Goal: Navigation & Orientation: Find specific page/section

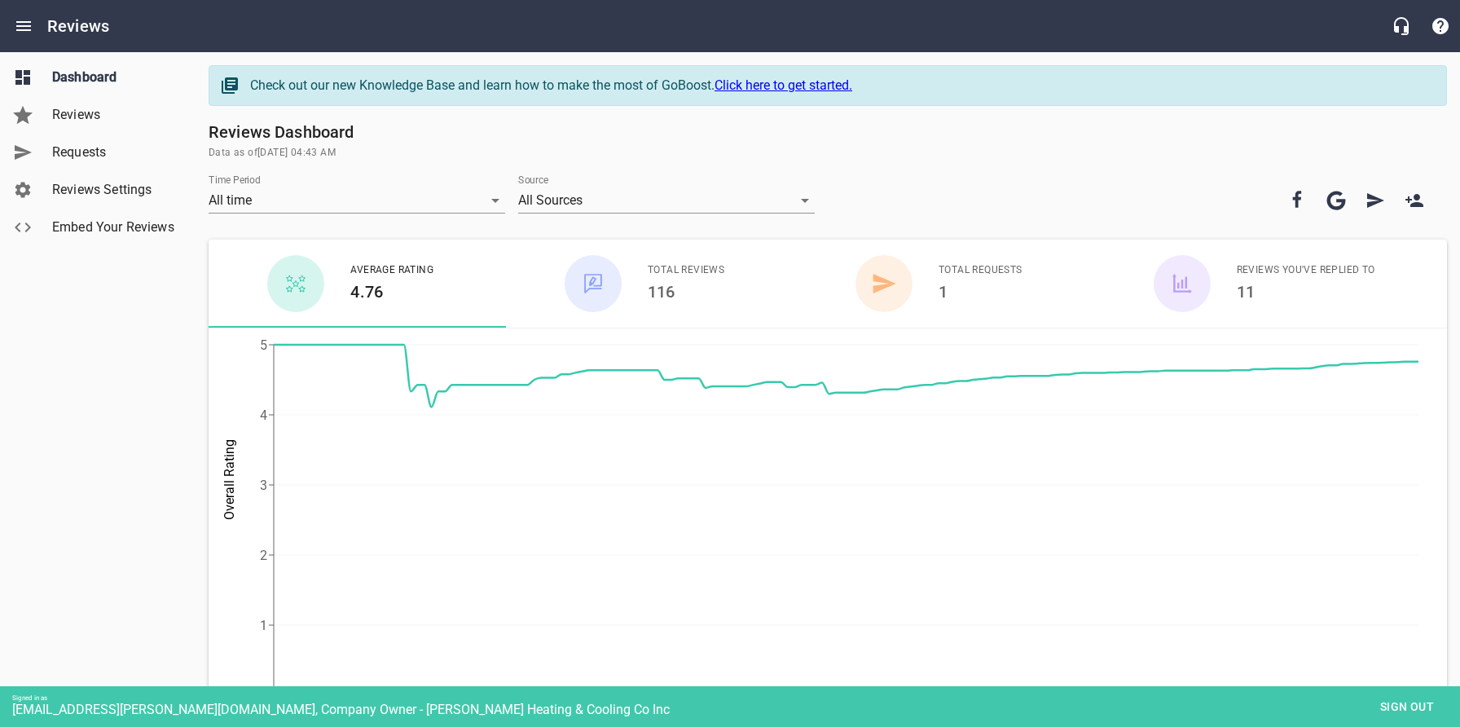
click at [101, 117] on span "Reviews" at bounding box center [114, 115] width 124 height 20
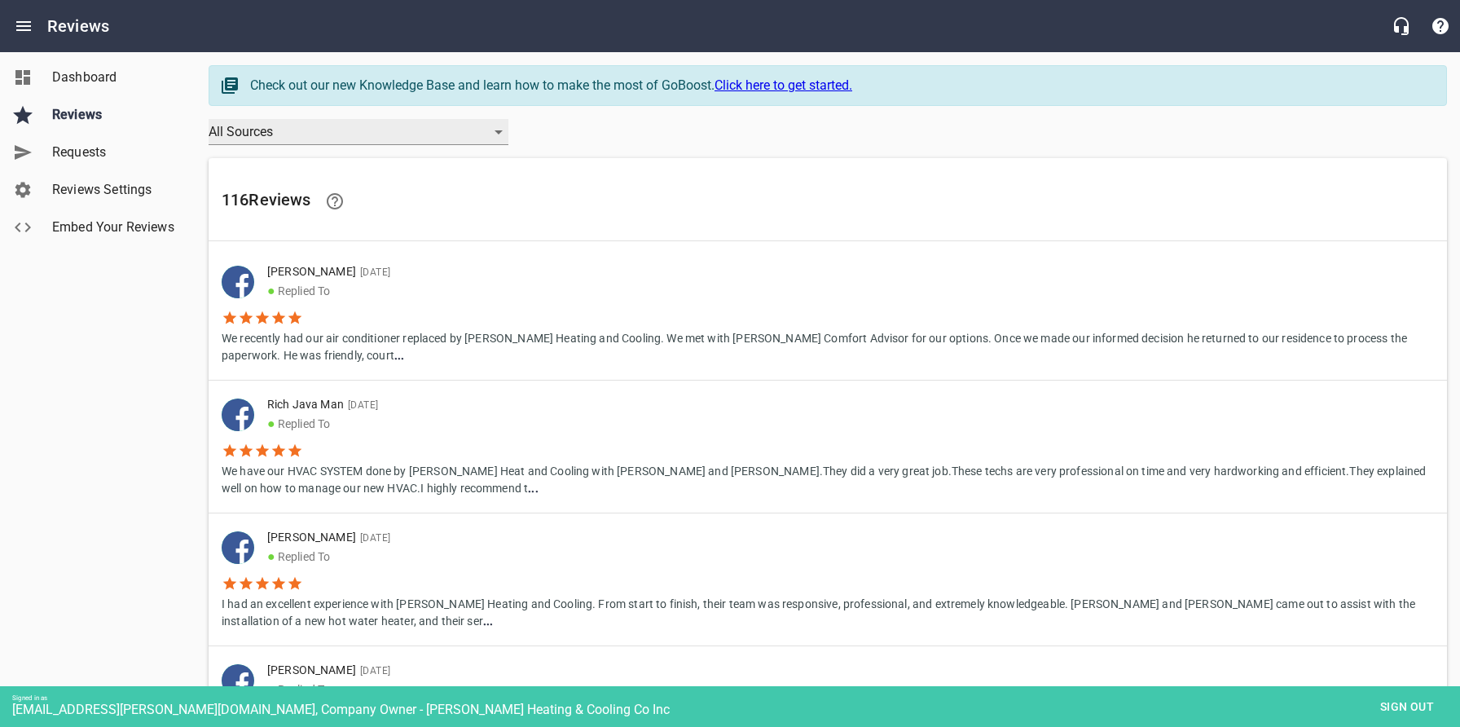
click at [279, 138] on div "All Sources" at bounding box center [359, 132] width 300 height 26
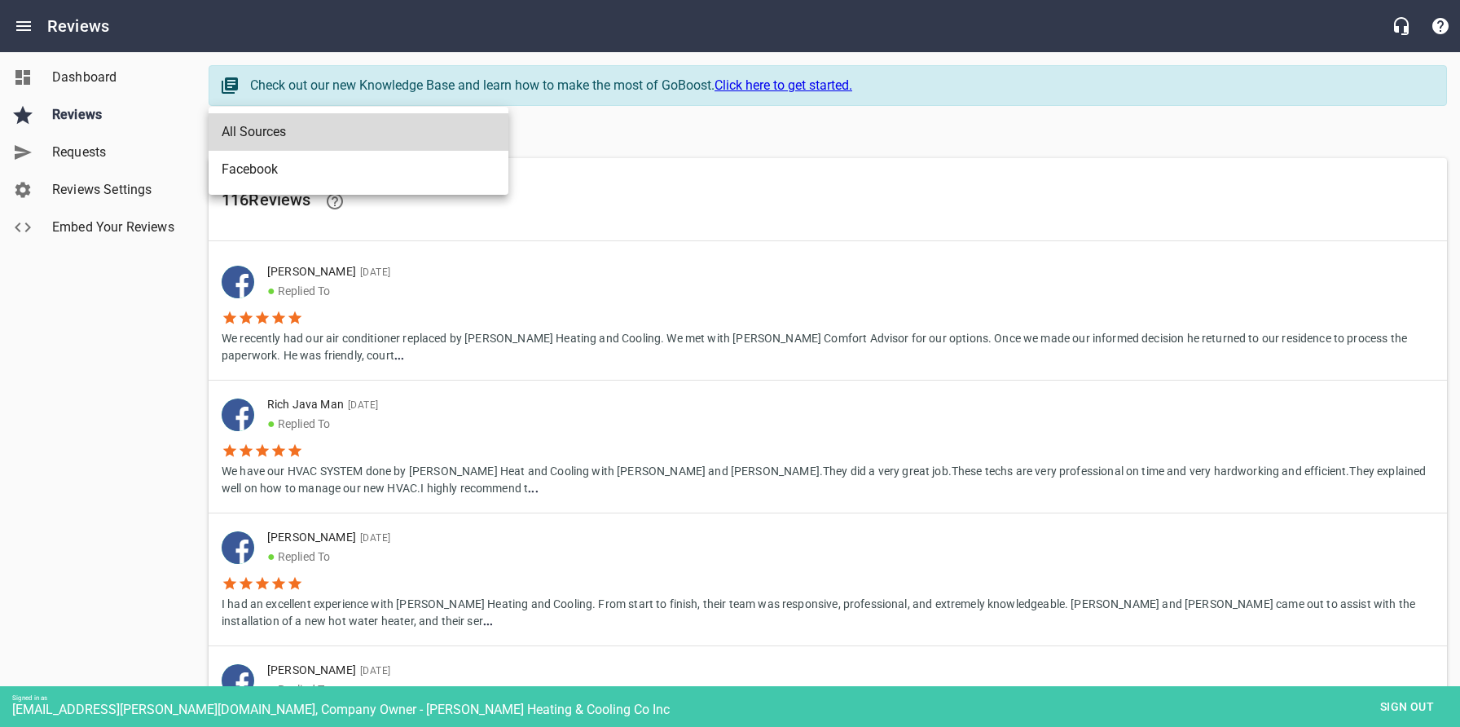
click at [107, 419] on div at bounding box center [730, 363] width 1460 height 727
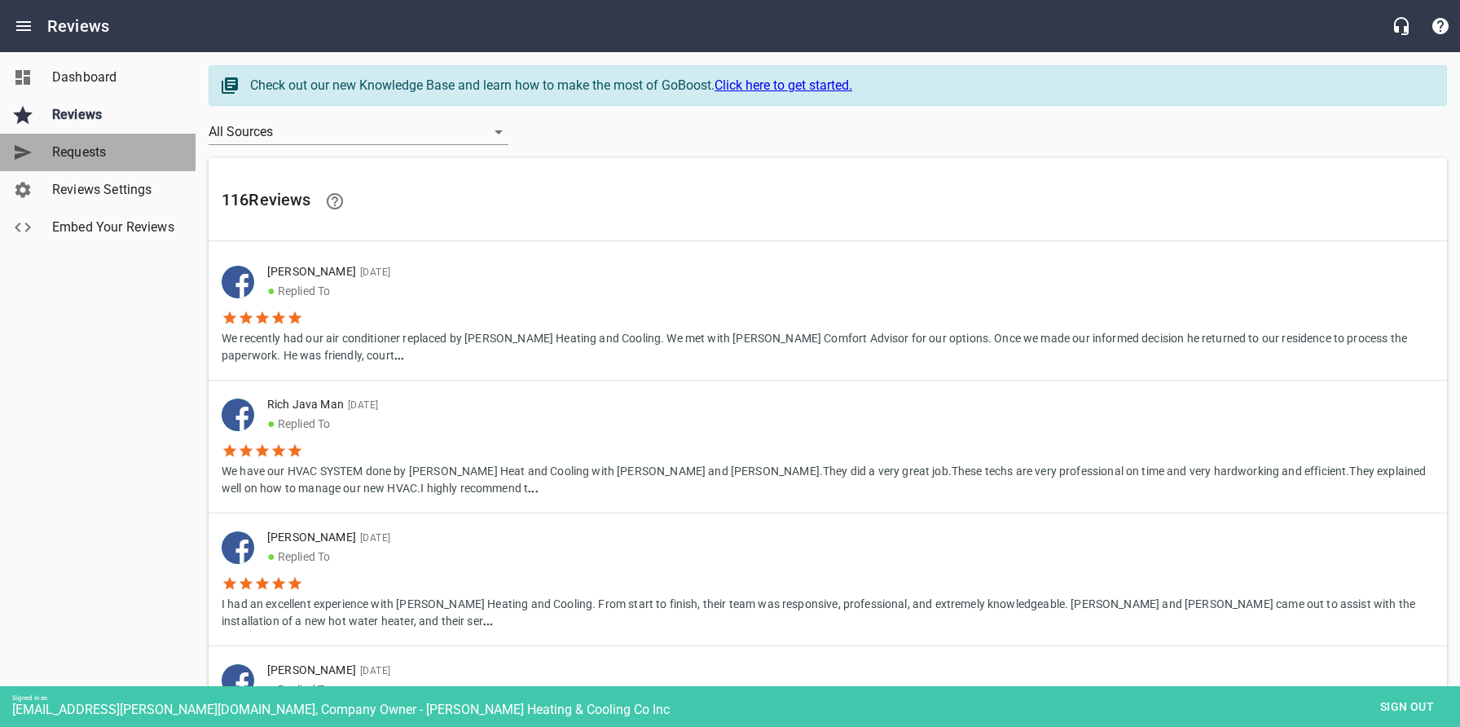
click at [101, 152] on span "Requests" at bounding box center [114, 153] width 124 height 20
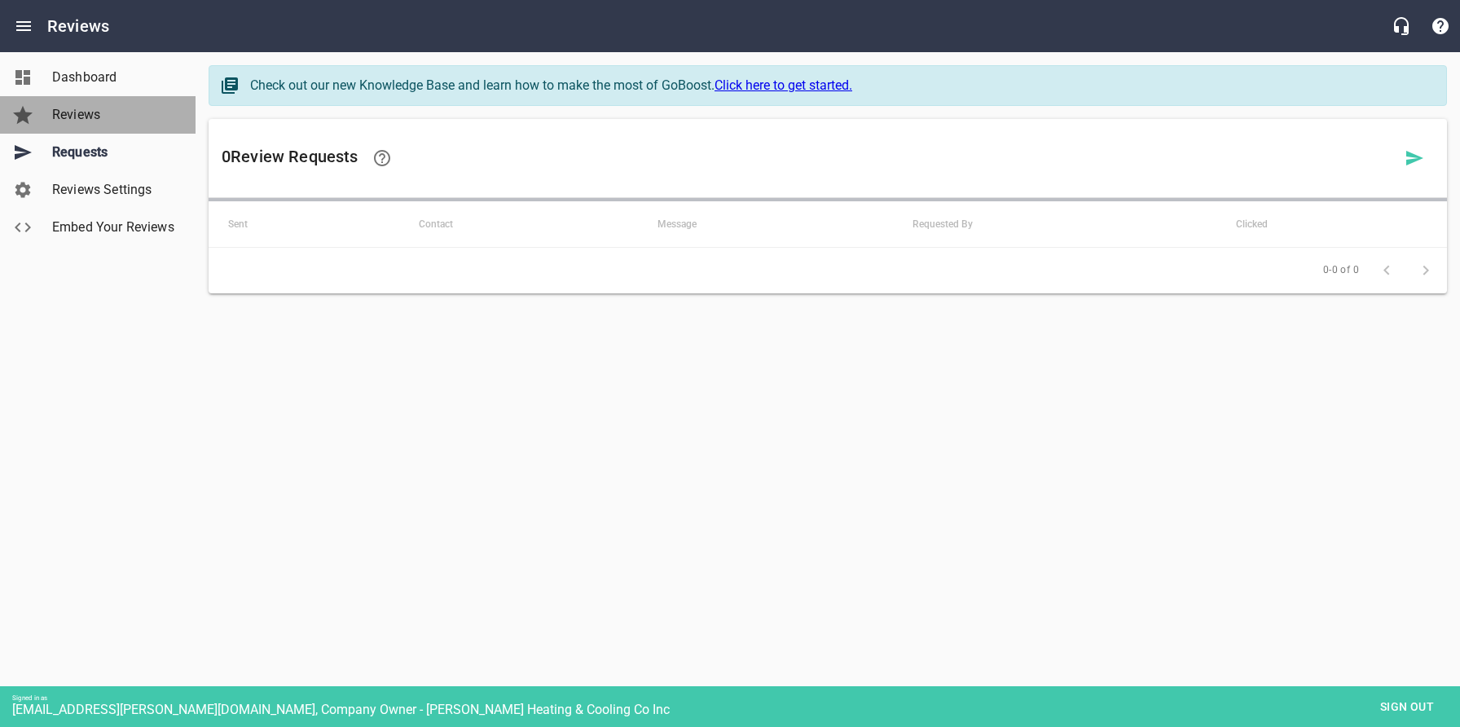
click at [106, 120] on span "Reviews" at bounding box center [114, 115] width 124 height 20
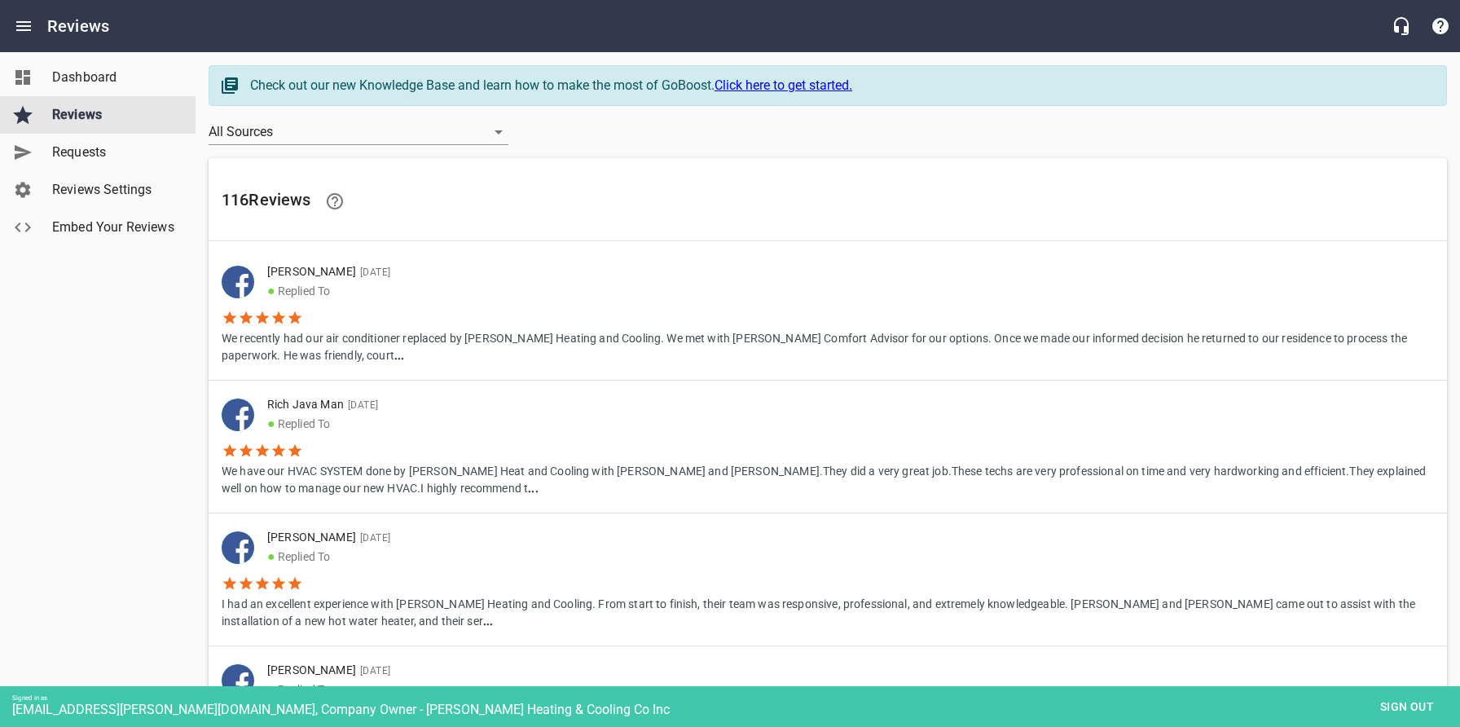
scroll to position [11, 0]
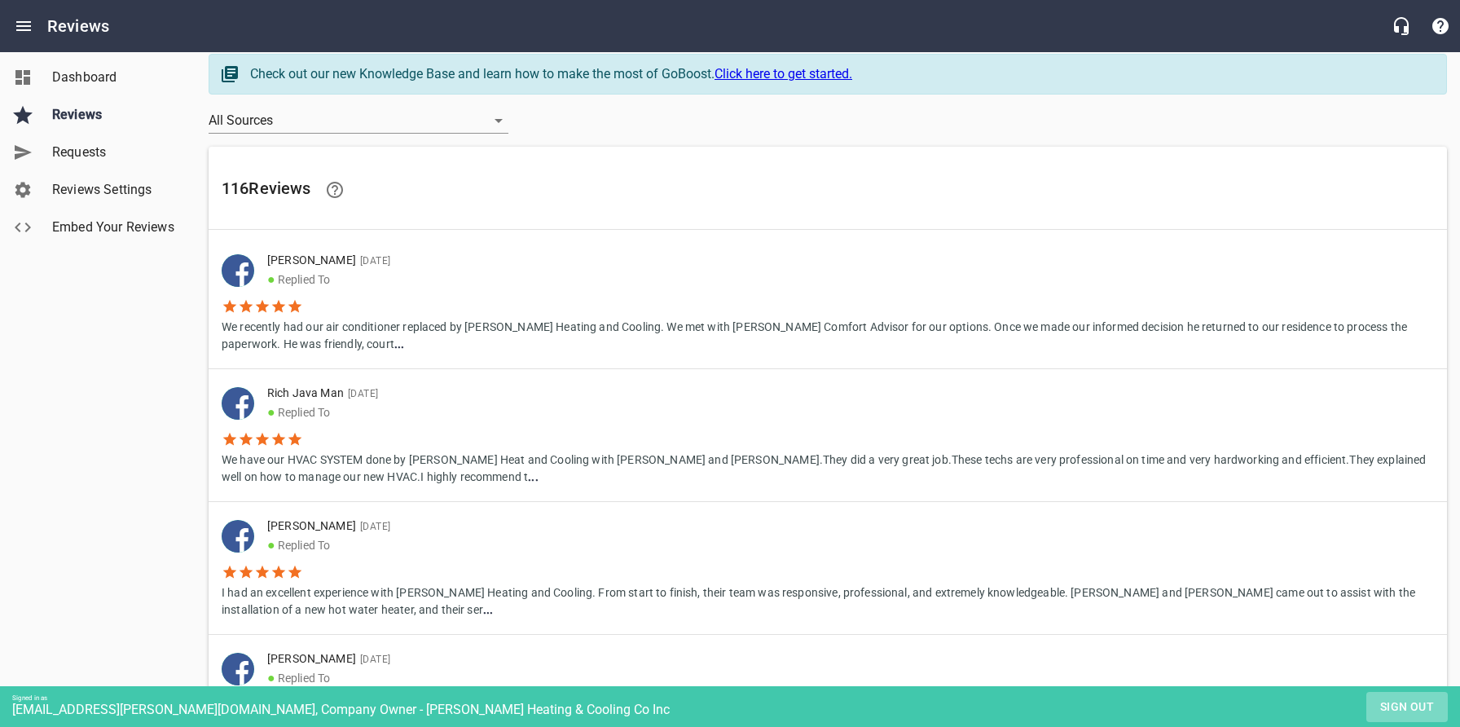
click at [1385, 701] on span "Sign out" at bounding box center [1407, 707] width 68 height 20
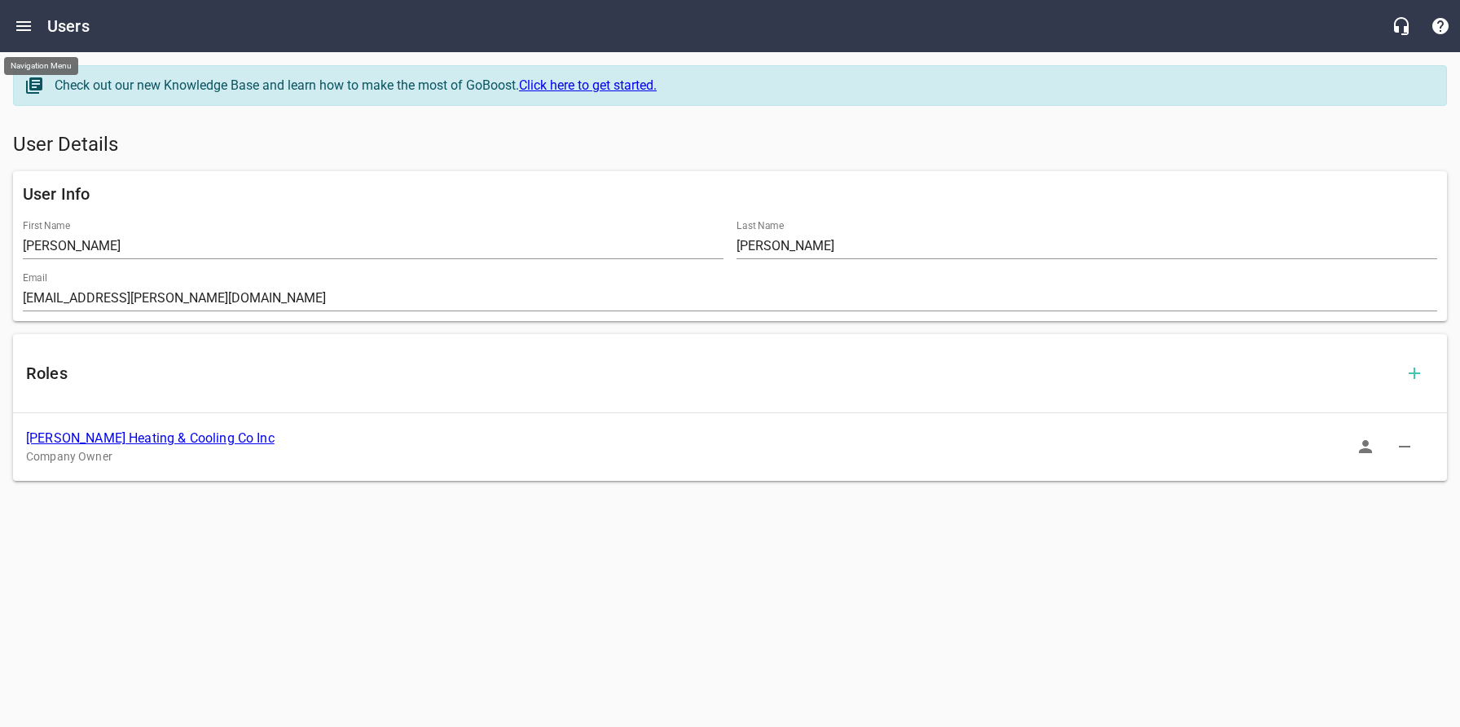
click at [13, 20] on button "Open drawer" at bounding box center [23, 26] width 39 height 39
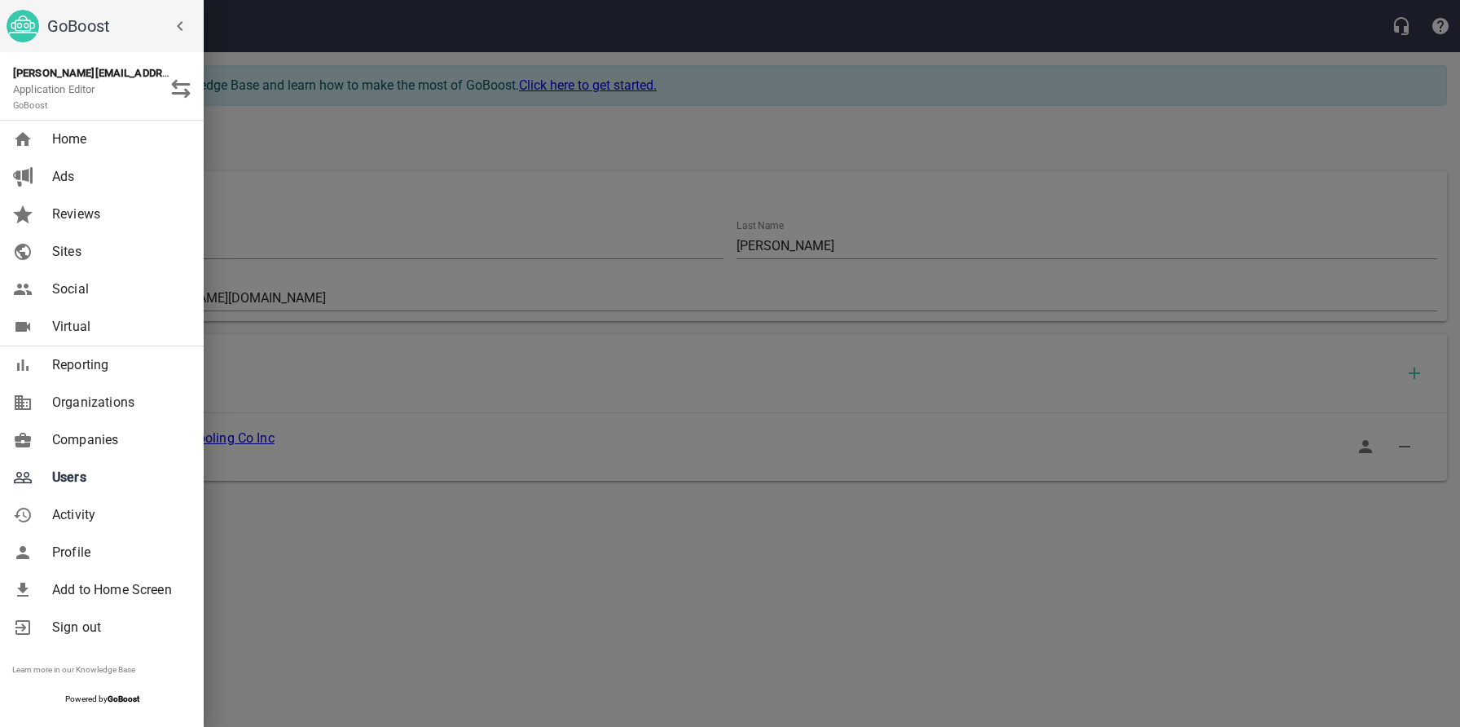
click at [107, 217] on span "Reviews" at bounding box center [118, 215] width 132 height 20
